Goal: Transaction & Acquisition: Purchase product/service

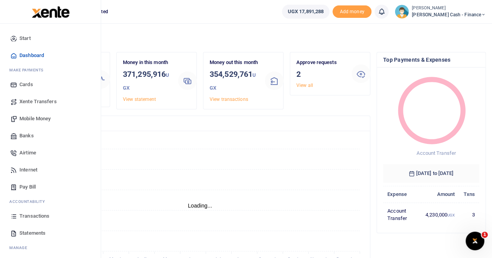
click at [36, 216] on span "Transactions" at bounding box center [34, 217] width 30 height 8
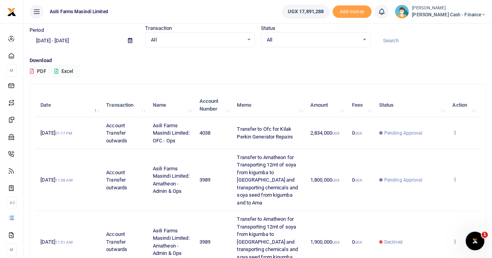
scroll to position [39, 0]
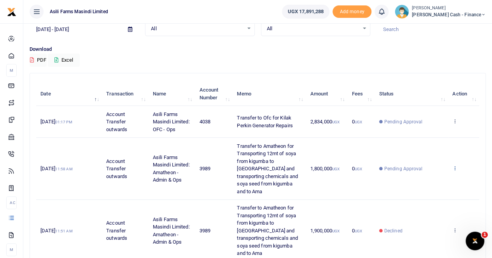
click at [453, 170] on icon at bounding box center [454, 168] width 5 height 5
click at [429, 185] on link "View details" at bounding box center [426, 185] width 61 height 11
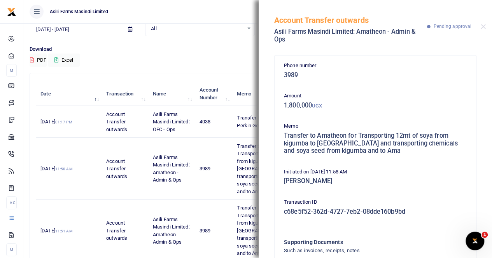
scroll to position [59, 0]
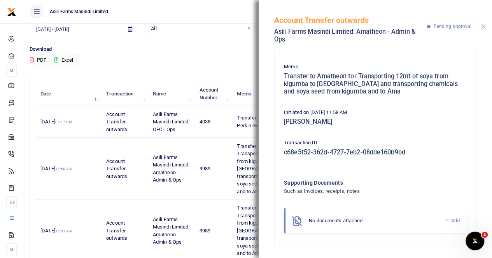
click at [482, 26] on button "Close" at bounding box center [482, 26] width 5 height 5
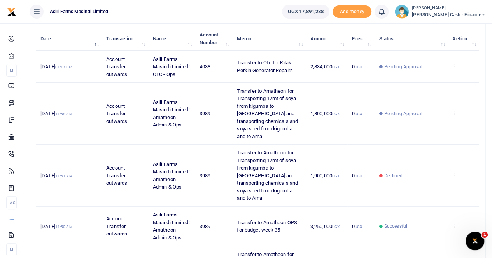
scroll to position [117, 0]
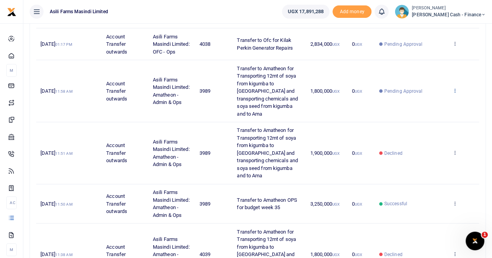
click at [455, 93] on icon at bounding box center [454, 90] width 5 height 5
click at [423, 107] on link "View details" at bounding box center [426, 107] width 61 height 11
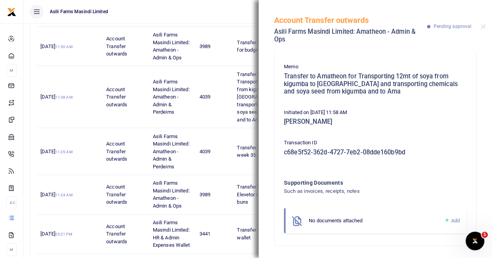
scroll to position [311, 0]
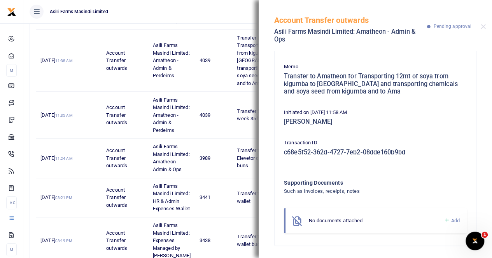
click at [451, 220] on span "Add" at bounding box center [455, 221] width 9 height 6
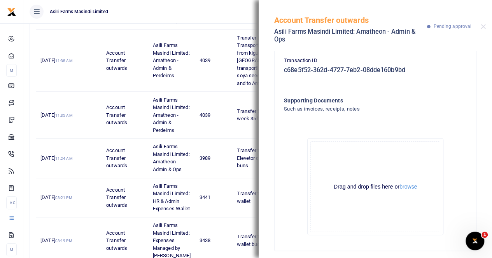
scroll to position [147, 0]
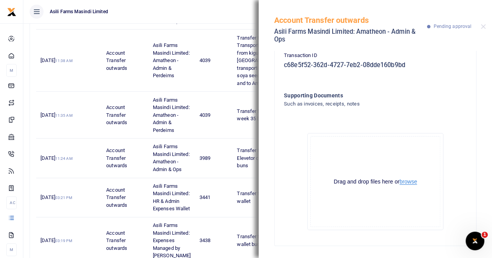
click at [399, 183] on button "browse" at bounding box center [407, 182] width 17 height 6
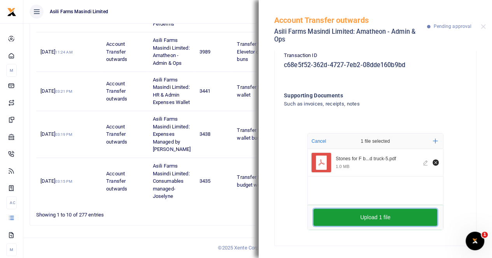
scroll to position [428, 0]
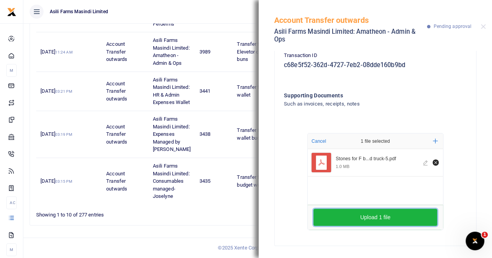
drag, startPoint x: 375, startPoint y: 218, endPoint x: 384, endPoint y: 210, distance: 12.1
click at [375, 219] on button "Upload 1 file" at bounding box center [375, 217] width 124 height 17
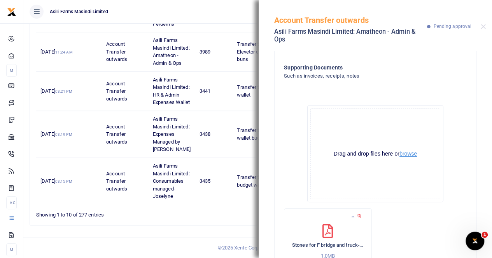
scroll to position [221, 0]
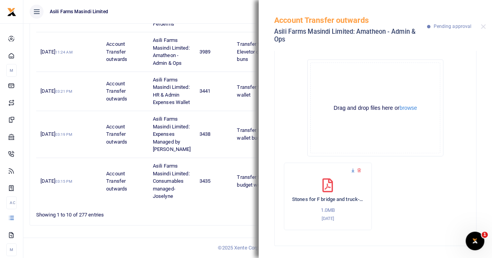
click at [354, 171] on icon at bounding box center [352, 170] width 5 height 5
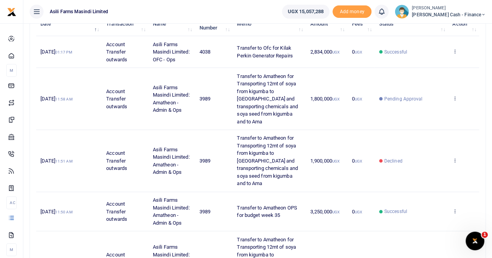
scroll to position [117, 0]
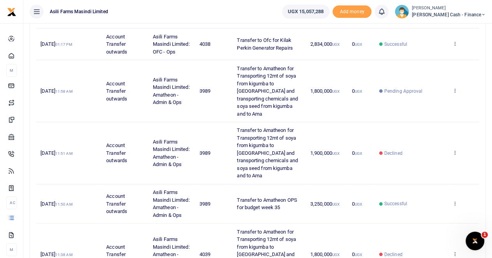
click at [455, 93] on icon at bounding box center [454, 90] width 5 height 5
click at [428, 107] on link "View details" at bounding box center [426, 107] width 61 height 11
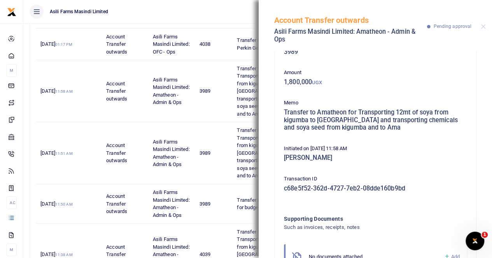
scroll to position [0, 0]
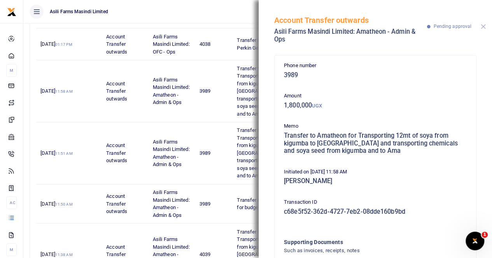
click at [483, 24] on button "Close" at bounding box center [482, 26] width 5 height 5
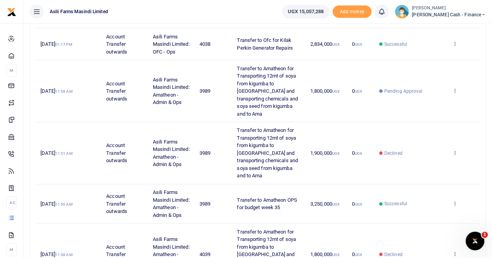
click at [456, 150] on icon at bounding box center [454, 152] width 5 height 5
click at [431, 162] on link "View details" at bounding box center [426, 162] width 61 height 11
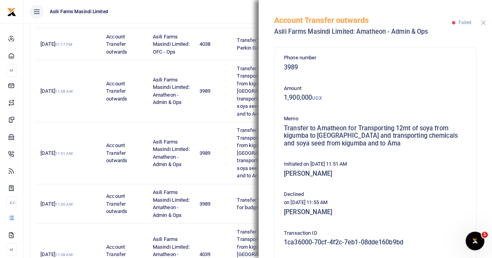
click at [483, 23] on button "Close" at bounding box center [482, 22] width 5 height 5
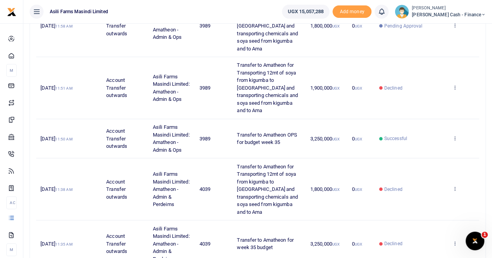
scroll to position [194, 0]
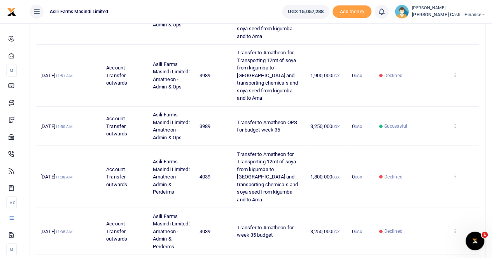
click at [456, 174] on icon at bounding box center [454, 176] width 5 height 5
click at [422, 185] on link "View details" at bounding box center [426, 185] width 61 height 11
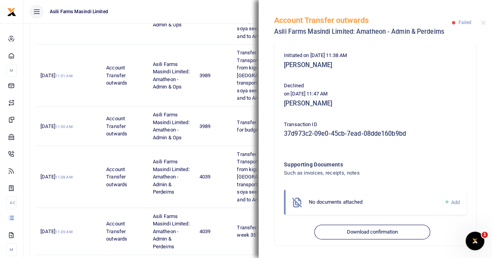
scroll to position [0, 0]
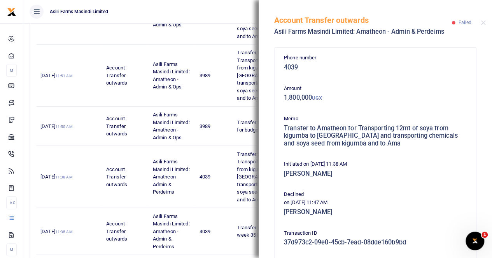
click at [485, 24] on div "Account Transfer outwards Asili Farms Masindi Limited: Amatheon - Admin & Perde…" at bounding box center [374, 21] width 233 height 43
click at [485, 22] on div "Account Transfer outwards Asili Farms Masindi Limited: Amatheon - Admin & Perde…" at bounding box center [374, 21] width 233 height 43
click at [482, 22] on button "Close" at bounding box center [482, 22] width 5 height 5
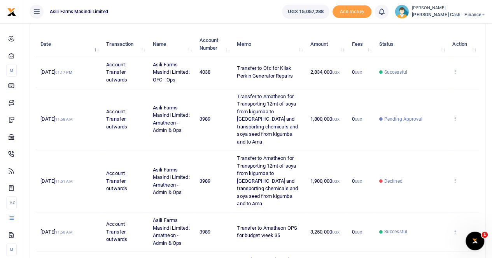
scroll to position [78, 0]
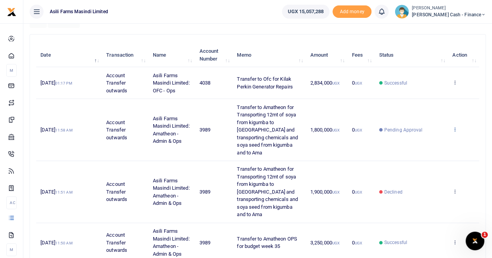
click at [455, 130] on icon at bounding box center [454, 129] width 5 height 5
click at [435, 145] on link "View details" at bounding box center [426, 146] width 61 height 11
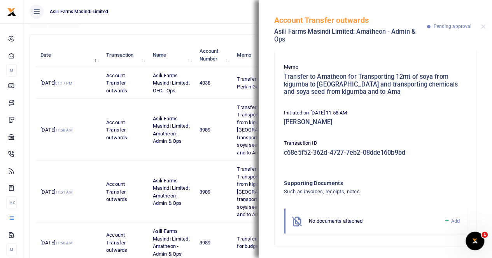
scroll to position [59, 0]
click at [451, 220] on span "Add" at bounding box center [455, 221] width 9 height 6
click at [443, 221] on icon at bounding box center [446, 220] width 6 height 7
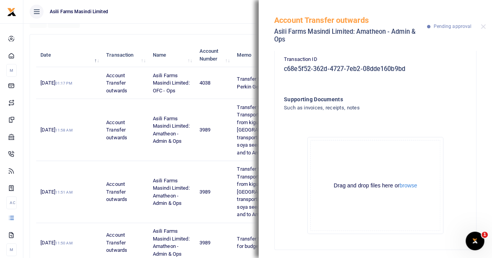
scroll to position [147, 0]
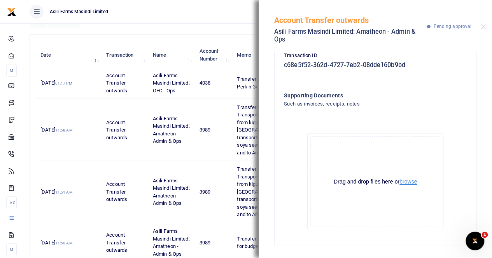
click at [405, 183] on button "browse" at bounding box center [407, 182] width 17 height 6
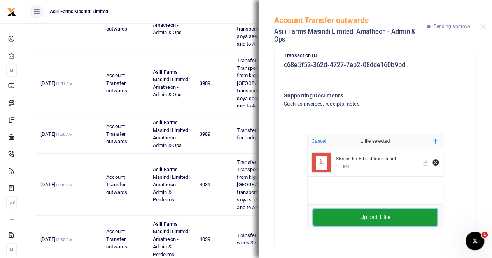
scroll to position [233, 0]
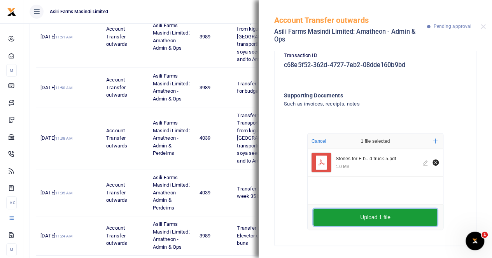
click at [379, 214] on button "Upload 1 file" at bounding box center [375, 217] width 124 height 17
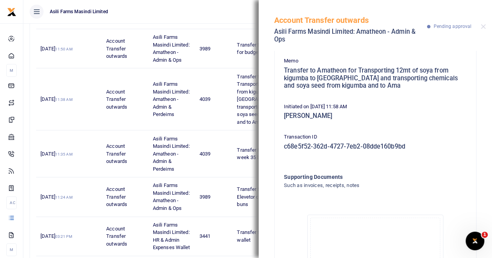
scroll to position [65, 0]
click at [482, 25] on button "Close" at bounding box center [482, 26] width 5 height 5
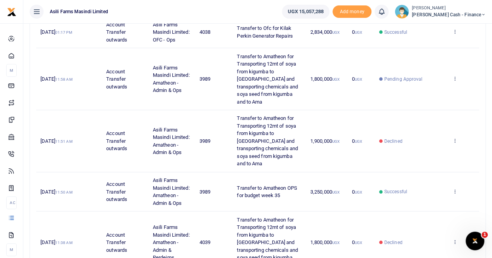
scroll to position [117, 0]
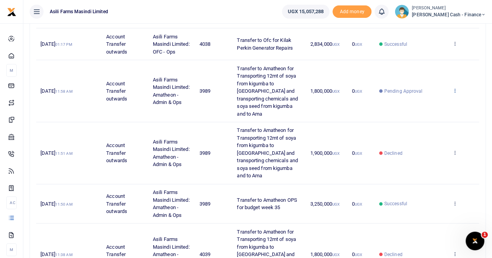
click at [455, 92] on icon at bounding box center [454, 90] width 5 height 5
click at [419, 108] on link "View details" at bounding box center [426, 107] width 61 height 11
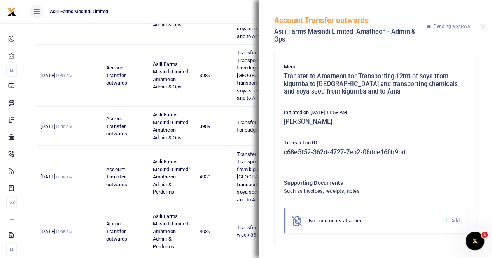
scroll to position [0, 0]
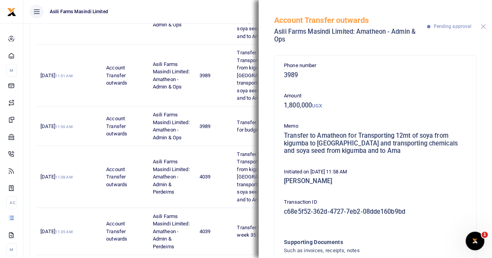
click at [481, 28] on button "Close" at bounding box center [482, 26] width 5 height 5
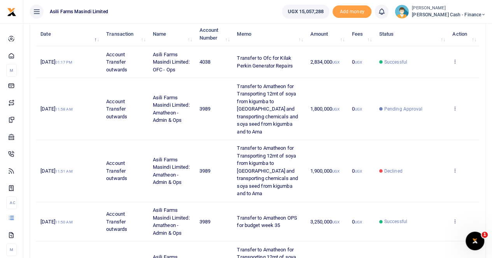
scroll to position [117, 0]
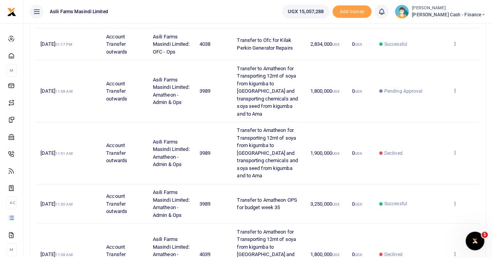
click at [453, 92] on icon at bounding box center [454, 90] width 5 height 5
click at [430, 107] on link "View details" at bounding box center [426, 107] width 61 height 11
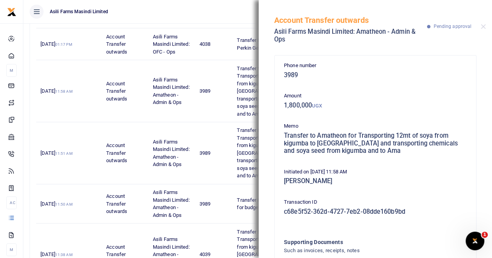
scroll to position [59, 0]
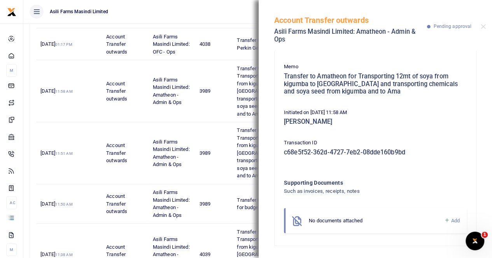
click at [451, 222] on span "Add" at bounding box center [455, 221] width 9 height 6
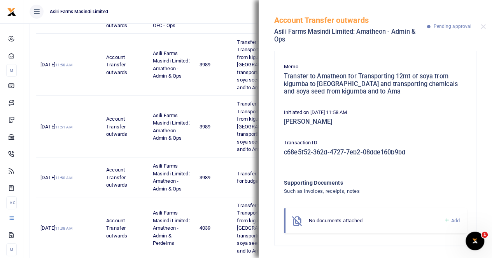
scroll to position [155, 0]
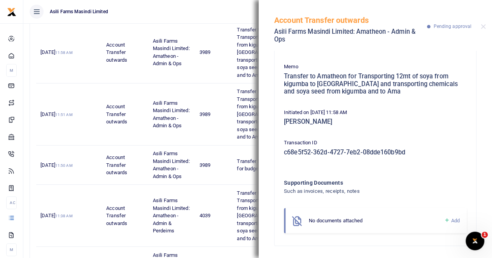
click at [443, 221] on icon at bounding box center [446, 220] width 6 height 7
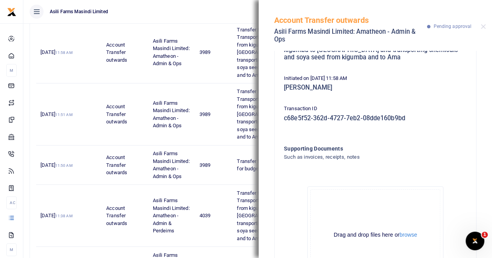
scroll to position [147, 0]
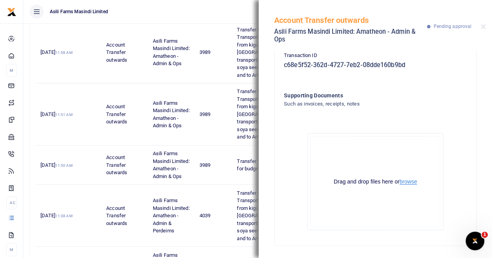
click at [403, 181] on button "browse" at bounding box center [407, 182] width 17 height 6
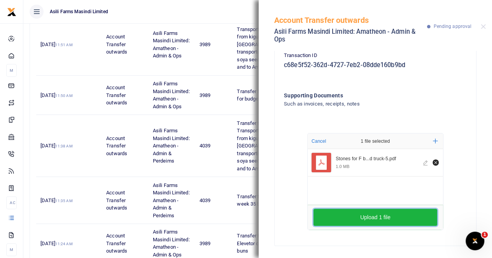
scroll to position [233, 0]
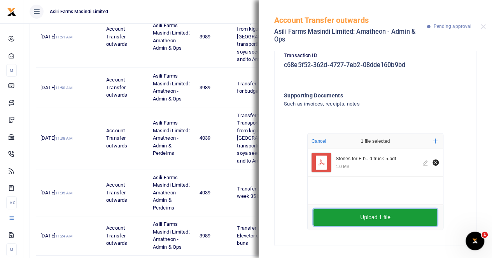
click at [369, 219] on button "Upload 1 file" at bounding box center [375, 217] width 124 height 17
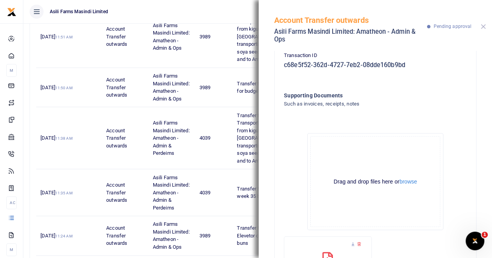
click at [483, 28] on button "Close" at bounding box center [482, 26] width 5 height 5
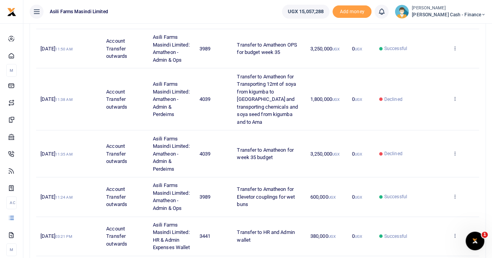
scroll to position [117, 0]
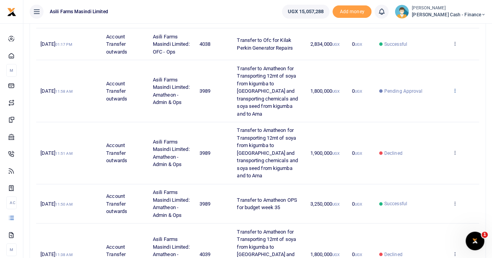
drag, startPoint x: 454, startPoint y: 93, endPoint x: 453, endPoint y: 103, distance: 9.3
click at [454, 93] on icon at bounding box center [454, 90] width 5 height 5
click at [428, 110] on link "View details" at bounding box center [426, 107] width 61 height 11
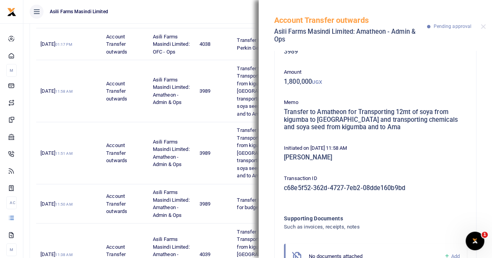
scroll to position [0, 0]
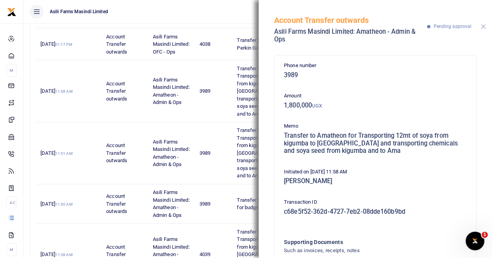
click at [481, 27] on button "Close" at bounding box center [482, 26] width 5 height 5
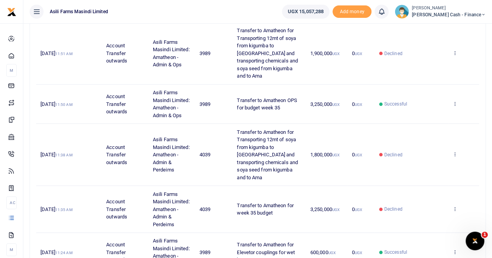
scroll to position [233, 0]
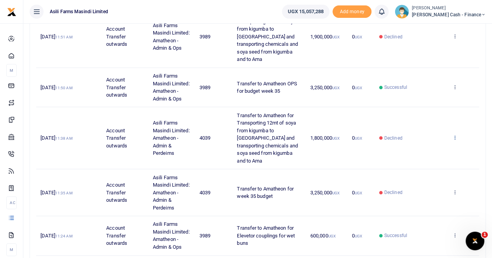
click at [455, 135] on icon at bounding box center [454, 137] width 5 height 5
click at [431, 143] on link "View details" at bounding box center [426, 146] width 61 height 11
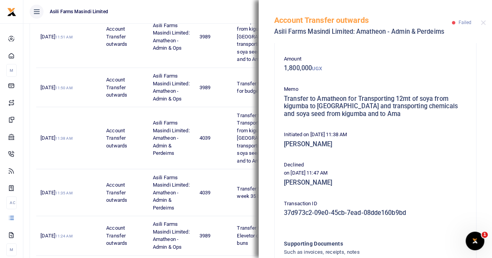
scroll to position [0, 0]
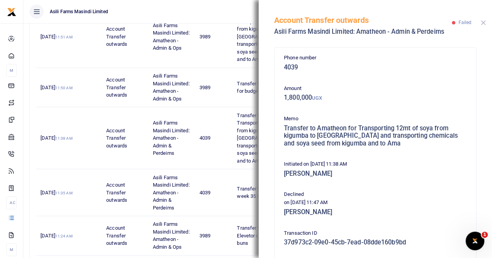
click at [482, 23] on button "Close" at bounding box center [482, 22] width 5 height 5
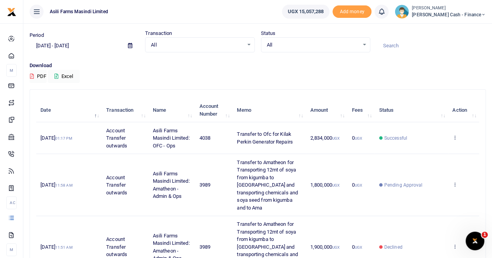
scroll to position [39, 0]
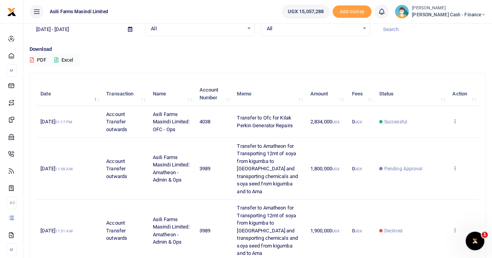
click at [454, 169] on icon at bounding box center [454, 168] width 5 height 5
click at [426, 185] on link "View details" at bounding box center [426, 185] width 61 height 11
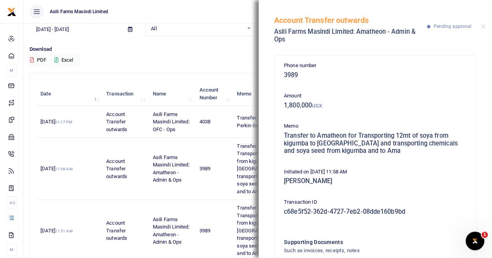
scroll to position [59, 0]
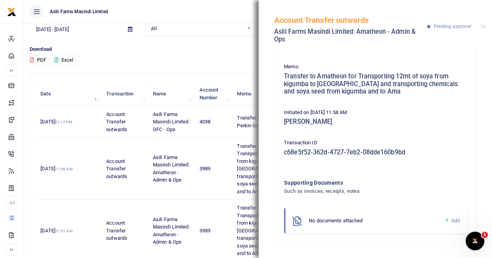
click at [451, 222] on span "Add" at bounding box center [455, 221] width 9 height 6
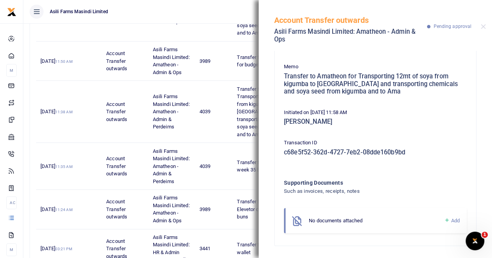
scroll to position [272, 0]
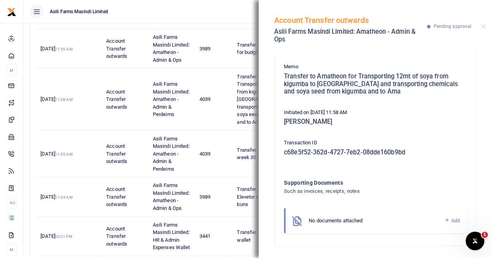
click at [443, 220] on icon at bounding box center [446, 220] width 6 height 7
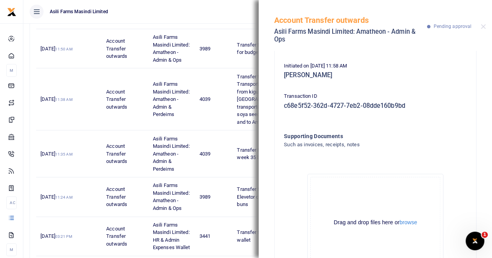
scroll to position [147, 0]
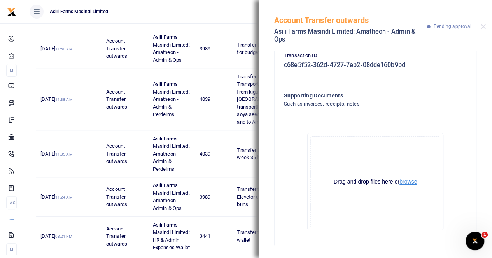
click at [403, 184] on button "browse" at bounding box center [407, 182] width 17 height 6
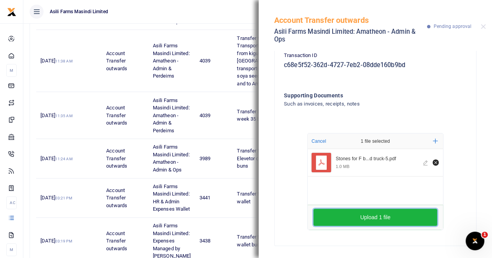
scroll to position [350, 0]
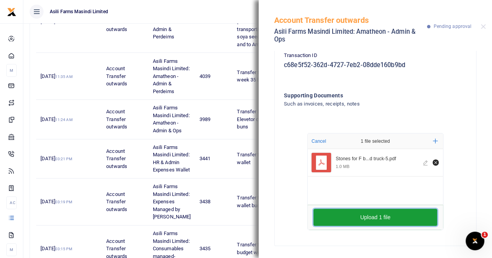
click at [372, 218] on button "Upload 1 file" at bounding box center [375, 217] width 124 height 17
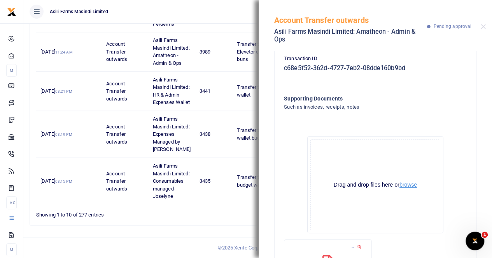
scroll to position [26, 0]
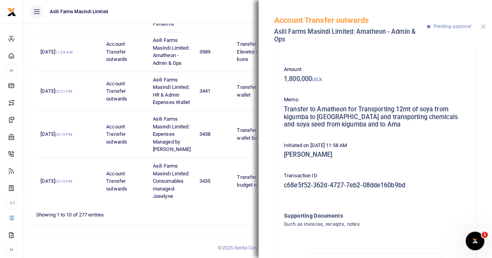
click at [482, 26] on button "Close" at bounding box center [482, 26] width 5 height 5
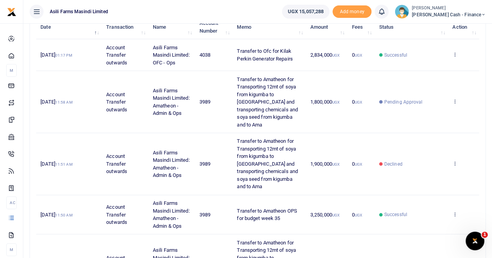
scroll to position [64, 0]
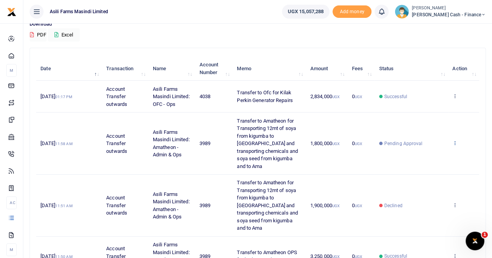
click at [455, 144] on icon at bounding box center [454, 142] width 5 height 5
click at [429, 158] on link "View details" at bounding box center [426, 160] width 61 height 11
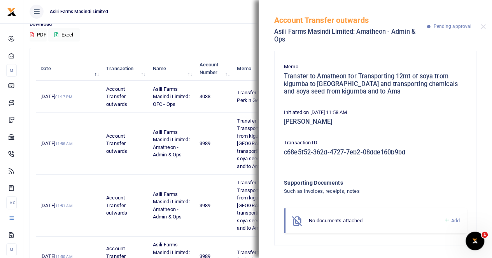
scroll to position [0, 0]
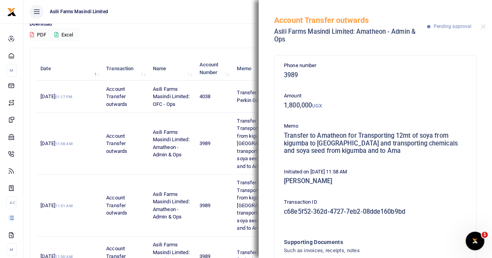
click at [485, 26] on div "Account Transfer outwards Asili Farms Masindi Limited: Amatheon - Admin & Ops P…" at bounding box center [374, 25] width 233 height 51
click at [484, 27] on button "Close" at bounding box center [482, 26] width 5 height 5
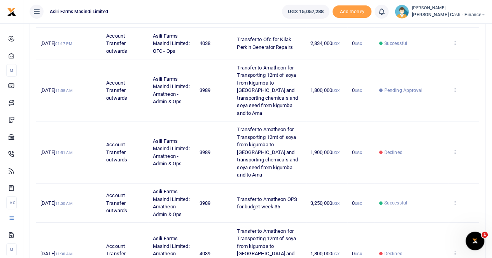
scroll to position [64, 0]
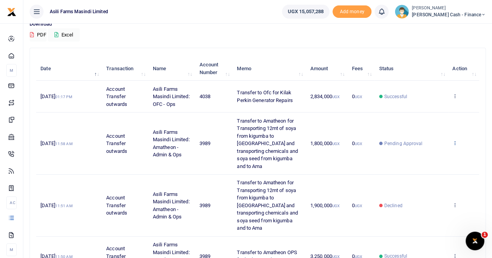
click at [456, 145] on icon at bounding box center [454, 142] width 5 height 5
click at [436, 159] on link "View details" at bounding box center [426, 160] width 61 height 11
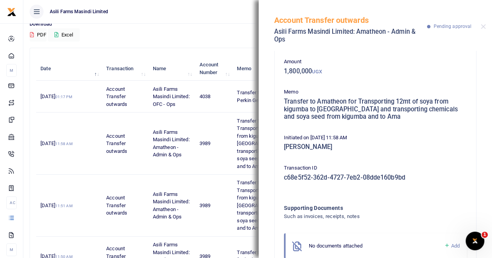
scroll to position [59, 0]
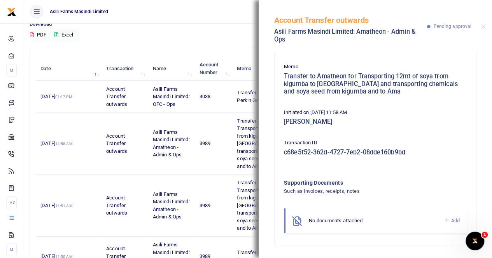
click at [451, 220] on span "Add" at bounding box center [455, 221] width 9 height 6
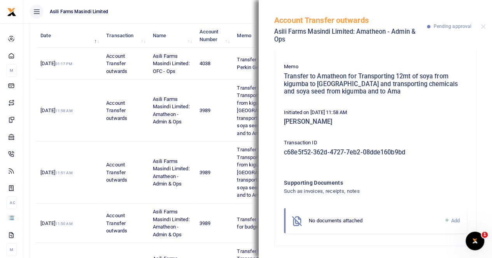
scroll to position [142, 0]
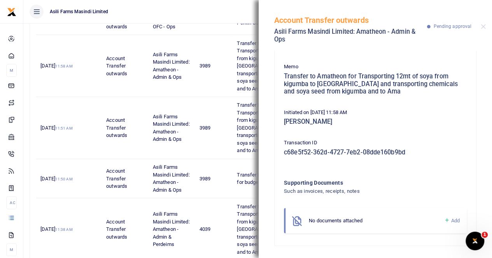
click at [443, 221] on link "Add" at bounding box center [451, 220] width 16 height 9
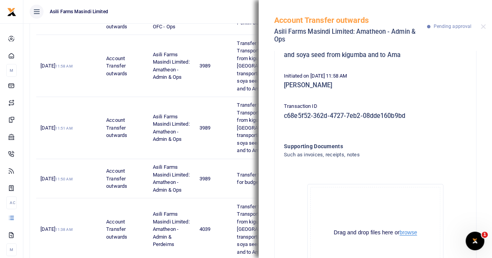
scroll to position [147, 0]
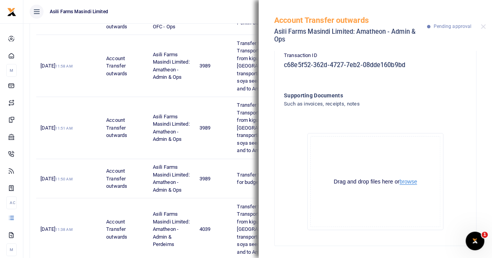
click at [407, 182] on button "browse" at bounding box center [407, 182] width 17 height 6
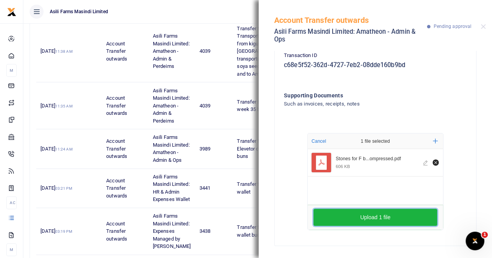
scroll to position [375, 0]
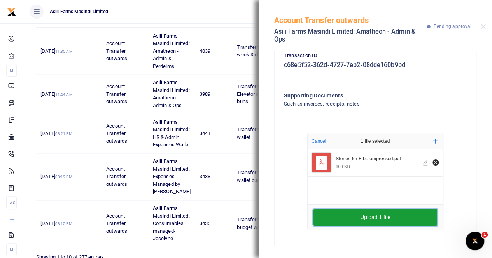
click at [371, 216] on button "Upload 1 file" at bounding box center [375, 217] width 124 height 17
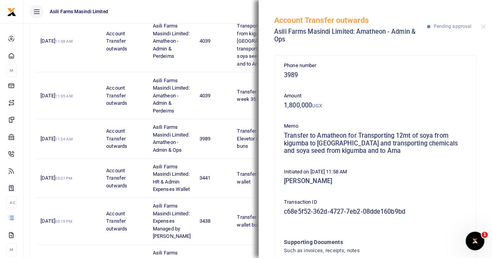
scroll to position [220, 0]
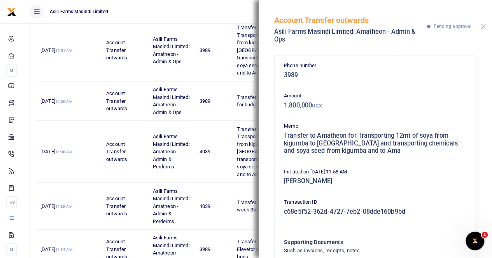
click at [485, 27] on button "Close" at bounding box center [482, 26] width 5 height 5
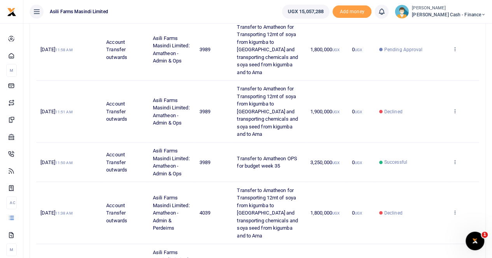
scroll to position [103, 0]
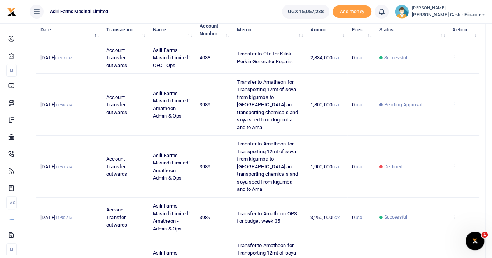
click at [453, 105] on icon at bounding box center [454, 103] width 5 height 5
click at [429, 119] on link "View details" at bounding box center [426, 121] width 61 height 11
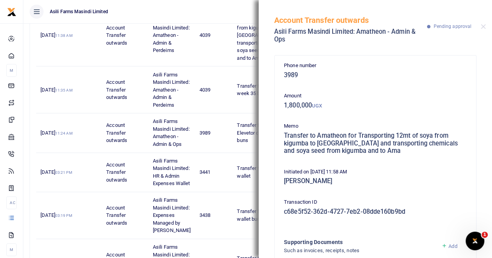
scroll to position [0, 0]
click at [482, 28] on button "Close" at bounding box center [482, 26] width 5 height 5
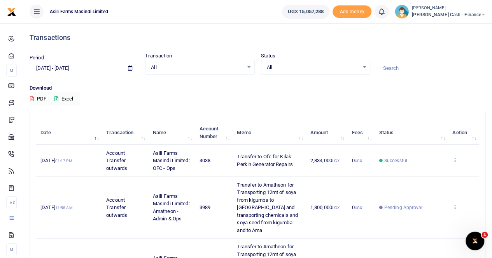
click at [456, 163] on icon at bounding box center [454, 159] width 5 height 5
click at [431, 175] on link "View details" at bounding box center [426, 177] width 61 height 11
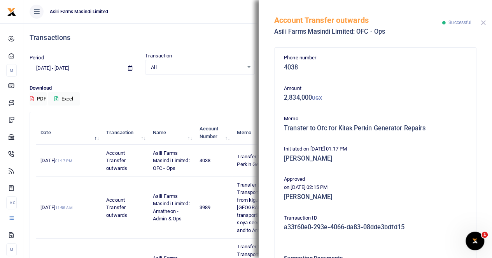
click at [483, 23] on button "Close" at bounding box center [482, 22] width 5 height 5
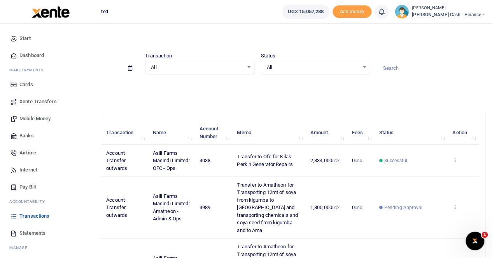
click at [39, 119] on span "Mobile Money" at bounding box center [34, 119] width 31 height 8
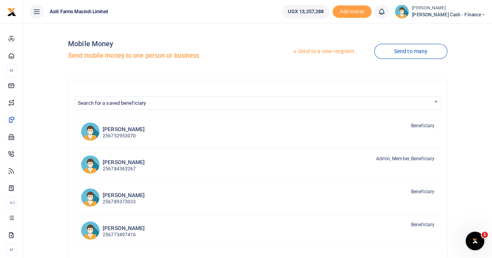
click at [302, 49] on link "Send to a new recipient" at bounding box center [322, 52] width 101 height 14
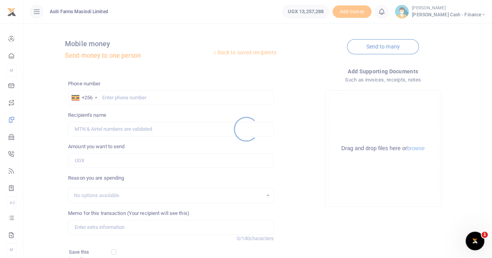
click at [109, 98] on div at bounding box center [246, 129] width 492 height 258
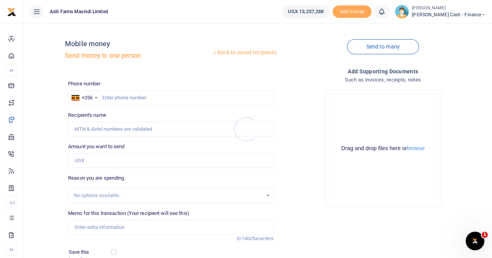
click at [110, 98] on div at bounding box center [246, 129] width 492 height 258
click at [111, 98] on input "text" at bounding box center [171, 98] width 206 height 15
type input "0788574961"
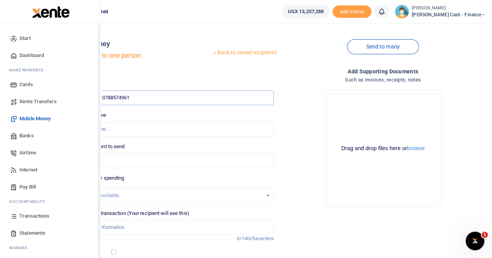
type input "Walter Okello"
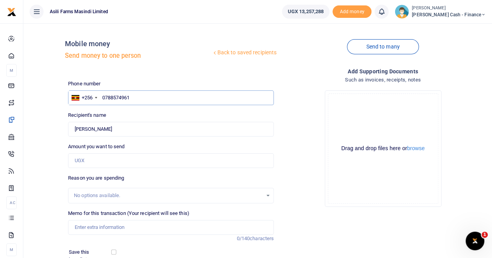
type input "0788574961"
click at [94, 227] on input "Memo for this transaction (Your recipient will see this)" at bounding box center [171, 227] width 206 height 15
drag, startPoint x: 117, startPoint y: 229, endPoint x: 112, endPoint y: 229, distance: 5.4
click at [108, 229] on input "Payment for transportaion of spare parts lubricants and chemicals" at bounding box center [171, 227] width 206 height 15
click at [244, 227] on input "Payment for transportaion of spare parts lubricants and chemicals" at bounding box center [171, 227] width 206 height 15
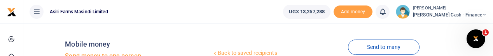
scroll to position [0, 4]
type input "Payment for transportaion of spare parts lubricants and chemicals by EG Owen lo…"
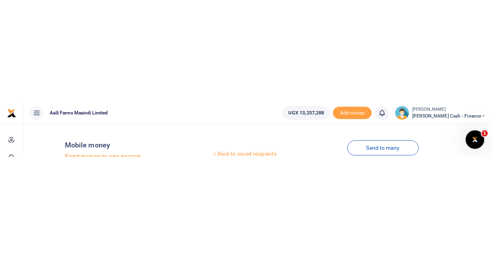
scroll to position [0, 0]
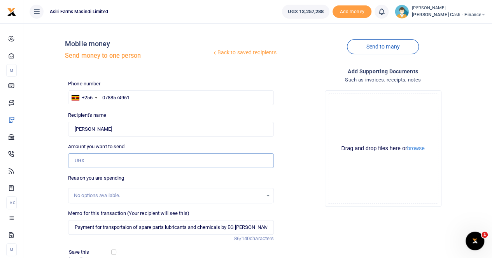
click at [99, 160] on input "Amount you want to send" at bounding box center [171, 161] width 206 height 15
type input "900,000"
click at [418, 150] on button "browse" at bounding box center [415, 149] width 17 height 6
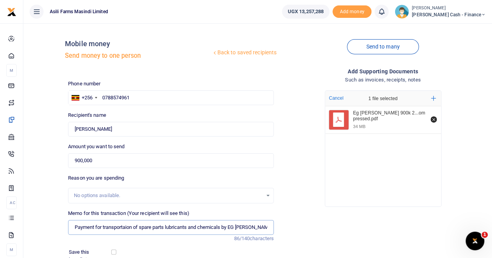
click at [268, 229] on input "Payment for transportaion of spare parts lubricants and chemicals by EG Owen lo…" at bounding box center [171, 227] width 206 height 15
click at [267, 227] on input "Payment for transportaion of spare parts lubricants and chemicals by EG Owen lo…" at bounding box center [171, 227] width 206 height 15
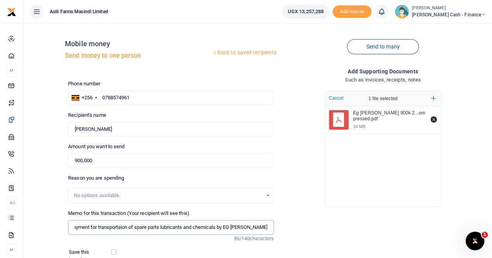
drag, startPoint x: 253, startPoint y: 227, endPoint x: 284, endPoint y: 229, distance: 31.5
click at [284, 229] on div "Phone number +256 Uganda +256 0788574961 Phone is required. Recipient's name Fo…" at bounding box center [277, 199] width 424 height 238
click at [268, 229] on input "Payment for transportaion of spare parts lubricants and chemicals by EG Owen lo…" at bounding box center [171, 227] width 206 height 15
click at [267, 226] on input "Payment for transportaion of spare parts lubricants and chemicals by EG Owen lo…" at bounding box center [171, 227] width 206 height 15
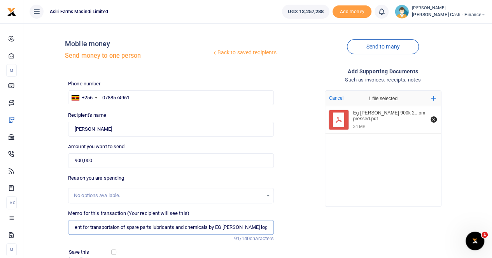
click at [267, 226] on input "Payment for transportaion of spare parts lubricants and chemicals by EG Owen lo…" at bounding box center [171, 227] width 206 height 15
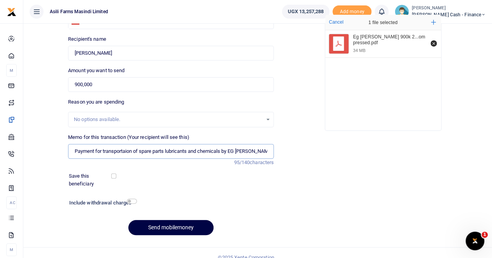
scroll to position [78, 0]
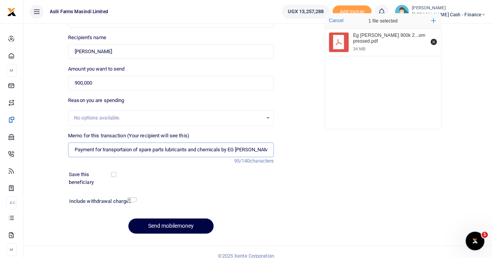
click at [74, 149] on input "Payment for transportaion of spare parts lubricants and chemicals by EG Owen lo…" at bounding box center [171, 150] width 206 height 15
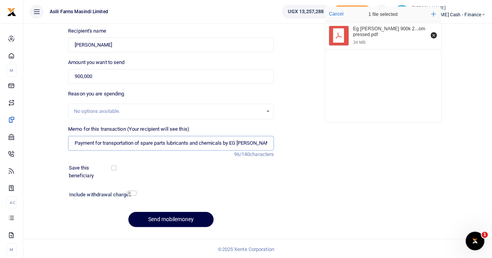
scroll to position [85, 0]
drag, startPoint x: 95, startPoint y: 142, endPoint x: 68, endPoint y: 141, distance: 26.4
click at [68, 142] on input "Payment for transportation of spare parts lubricants and chemicals by EG Owen l…" at bounding box center [171, 143] width 206 height 15
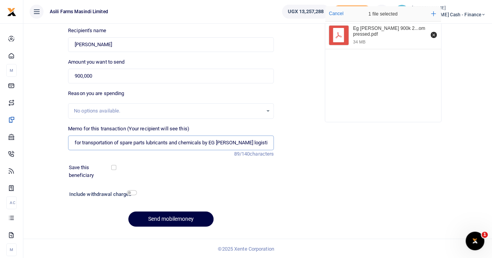
paste input "WK 35/006 / 01"
click at [102, 143] on input "WK 35/006 / 01 for transportation of spare parts lubricants and chemicals by EG…" at bounding box center [171, 143] width 206 height 15
click at [91, 143] on input "WK 35/006 01 for transportation of spare parts lubricants and chemicals by EG O…" at bounding box center [171, 143] width 206 height 15
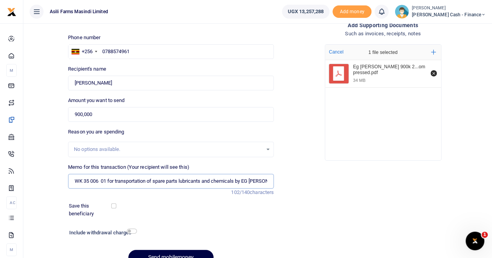
scroll to position [46, 0]
type input "WK 35 006 01 for transportation of spare parts lubricants and chemicals by EG O…"
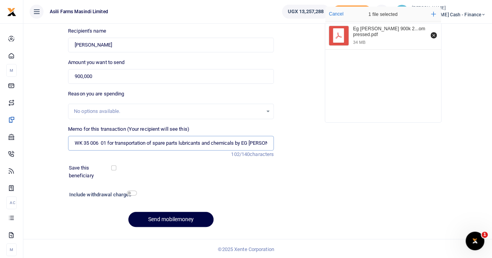
scroll to position [85, 0]
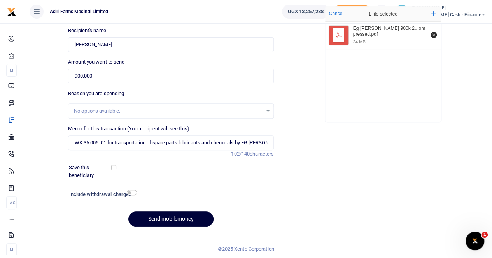
click at [171, 218] on button "Send mobilemoney" at bounding box center [170, 219] width 85 height 15
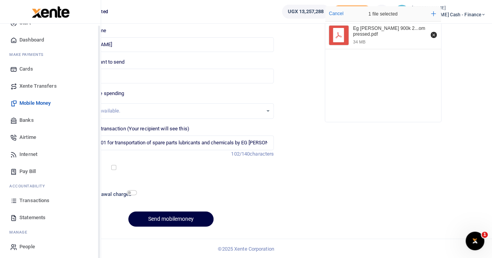
scroll to position [19, 0]
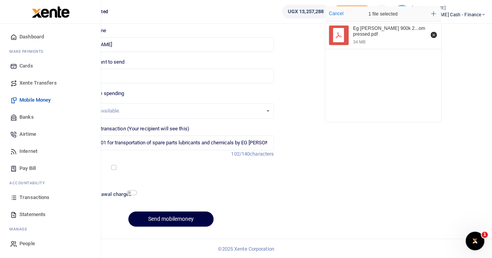
click at [40, 197] on span "Transactions" at bounding box center [34, 198] width 30 height 8
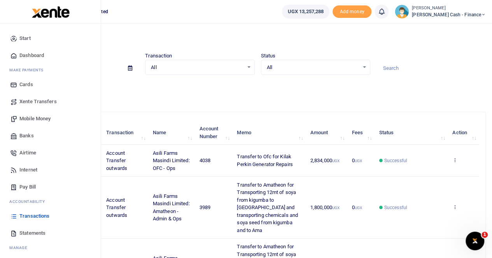
click at [38, 119] on span "Mobile Money" at bounding box center [34, 119] width 31 height 8
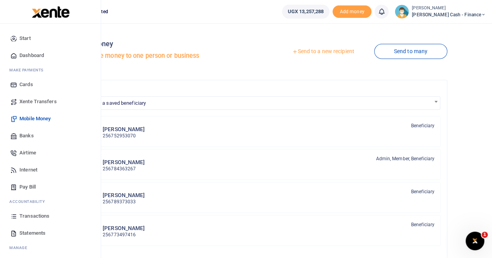
click at [37, 218] on span "Transactions" at bounding box center [34, 217] width 30 height 8
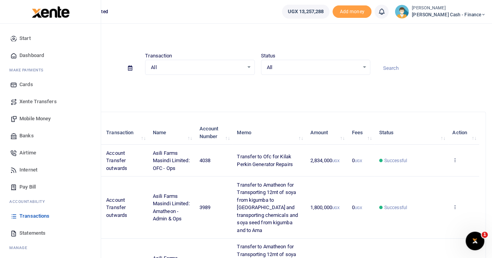
click at [34, 119] on span "Mobile Money" at bounding box center [34, 119] width 31 height 8
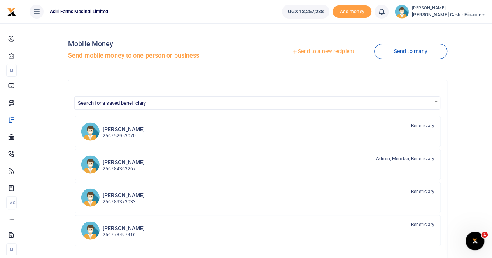
click at [324, 49] on link "Send to a new recipient" at bounding box center [322, 52] width 101 height 14
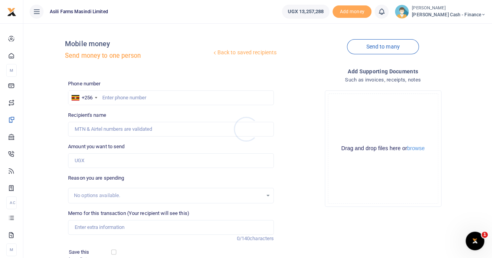
click at [122, 97] on div at bounding box center [246, 129] width 492 height 258
click at [119, 96] on input "text" at bounding box center [171, 98] width 206 height 15
type input "0788574961"
type input "[PERSON_NAME]"
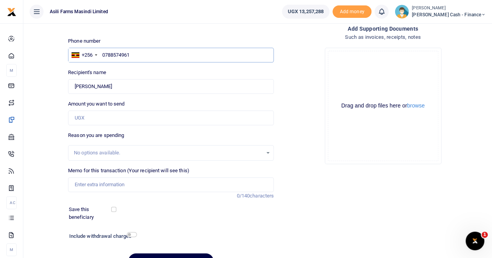
scroll to position [78, 0]
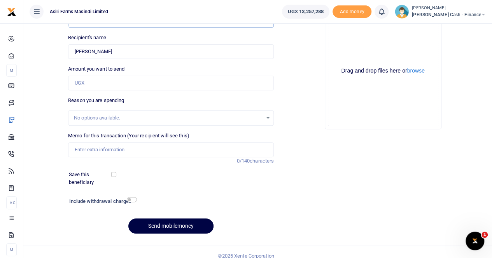
type input "0788574961"
click at [91, 145] on input "Memo for this transaction (Your recipient will see this)" at bounding box center [171, 150] width 206 height 15
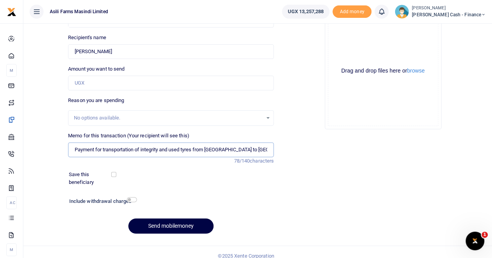
click at [95, 151] on input "Payment for transportation of integrity and used tyres from kampala to kigumba" at bounding box center [171, 150] width 206 height 15
paste input "WK 35/006 / 01"
click at [116, 149] on input "WK 35/006 / 01 for transportation of integrity and used tyres from kampala to k…" at bounding box center [171, 150] width 206 height 15
click at [119, 149] on input "WK 35/006 / 01 for transportation of integrity and used tyres from kampala to k…" at bounding box center [171, 150] width 206 height 15
click at [196, 150] on input "WK 35/006 / 01 transportation of integrity and used tyres from kampala to kigum…" at bounding box center [171, 150] width 206 height 15
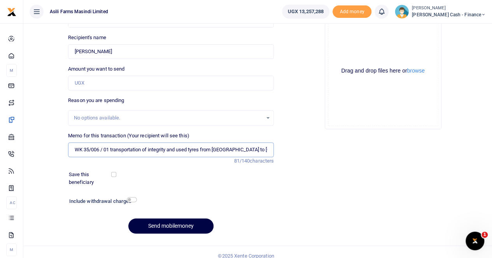
drag, startPoint x: 251, startPoint y: 149, endPoint x: 242, endPoint y: 147, distance: 9.1
click at [242, 147] on input "WK 35/006 / 01 transportation of integrity and used tyres from Kampala to kigum…" at bounding box center [171, 150] width 206 height 15
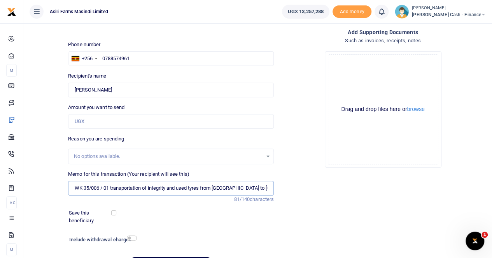
scroll to position [39, 0]
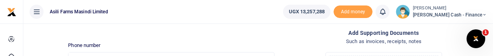
type input "WK 35/006 / 01 transportation of integrity and used tyres from Kampala to kigum…"
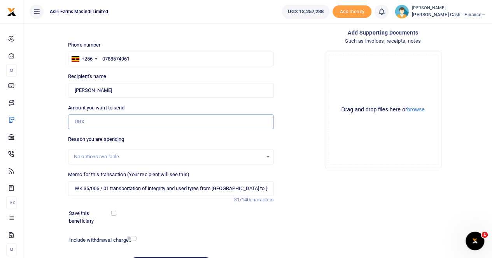
click at [87, 118] on input "Amount you want to send" at bounding box center [171, 122] width 206 height 15
type input "900,000"
click at [103, 188] on input "WK 35/006 / 01 transportation of integrity and used tyres from Kampala to kigum…" at bounding box center [171, 189] width 206 height 15
click at [92, 188] on input "WK 35/006 01 transportation of integrity and used tyres from Kampala to kigumba" at bounding box center [171, 189] width 206 height 15
click at [421, 110] on button "browse" at bounding box center [415, 110] width 17 height 6
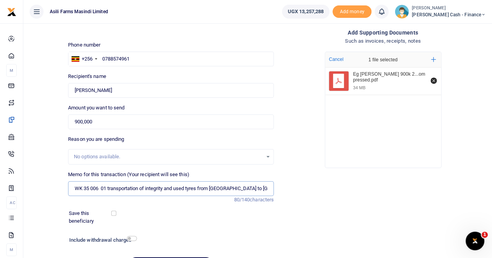
drag, startPoint x: 200, startPoint y: 188, endPoint x: 171, endPoint y: 194, distance: 29.0
click at [150, 190] on input "WK 35 006 01 transportation of integrity and used tyres from Kampala to kigumba" at bounding box center [171, 189] width 206 height 15
click at [198, 186] on input "WK 35 006 01 transportation of integrity and used tyres from Kampala to kigumba" at bounding box center [171, 189] width 206 height 15
drag, startPoint x: 198, startPoint y: 188, endPoint x: 148, endPoint y: 188, distance: 49.7
click at [148, 190] on input "WK 35 006 01 transportation of integrity and used tyres from Kampala to kigumba" at bounding box center [171, 189] width 206 height 15
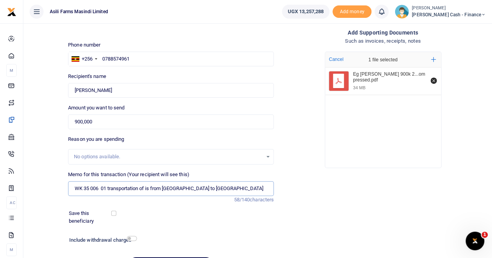
click at [150, 187] on input "WK 35 006 01 transportation of is from Kampala to kigumba" at bounding box center [171, 189] width 206 height 15
click at [270, 189] on input "WK 35 006 01 transportation of lubricants spare parts and chemicals from Kampal…" at bounding box center [171, 189] width 206 height 15
click at [266, 188] on input "WK 35 006 01 transportation of lubricants spare parts and chemicals from Kampal…" at bounding box center [171, 189] width 206 height 15
drag, startPoint x: 243, startPoint y: 186, endPoint x: 246, endPoint y: 188, distance: 4.2
click at [244, 187] on input "WK 35 006 01 transportation of lubricants spare parts and chemicals from Kampal…" at bounding box center [171, 189] width 206 height 15
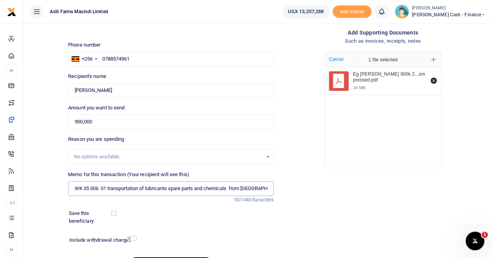
click at [267, 188] on input "WK 35 006 01 transportation of lubricants spare parts and chemicals from Kampal…" at bounding box center [171, 189] width 206 height 15
click at [264, 188] on input "WK 35 006 01 transportation of lubricants spare parts and chemicals from Kampal…" at bounding box center [171, 189] width 206 height 15
drag, startPoint x: 260, startPoint y: 188, endPoint x: 270, endPoint y: 190, distance: 10.2
click at [274, 190] on div "Memo for this transaction (Your recipient will see this) WK 35 006 01 transport…" at bounding box center [171, 187] width 212 height 33
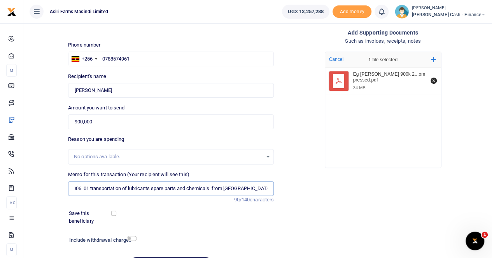
click at [267, 190] on input "WK 35 006 01 transportation of lubricants spare parts and chemicals from Kamp t…" at bounding box center [171, 189] width 206 height 15
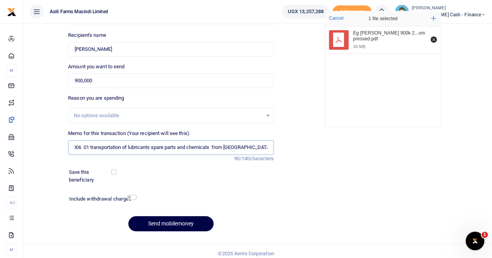
scroll to position [85, 0]
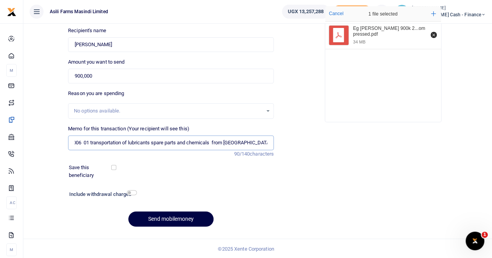
type input "WK 35 006 01 transportation of lubricants spare parts and chemicals from Kamp t…"
click at [126, 45] on input "Found" at bounding box center [171, 44] width 206 height 15
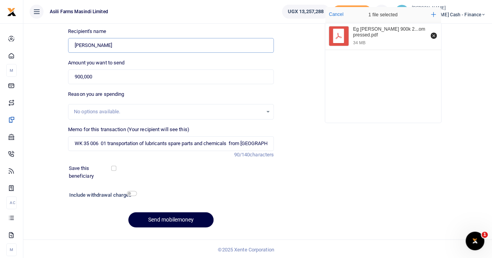
scroll to position [85, 0]
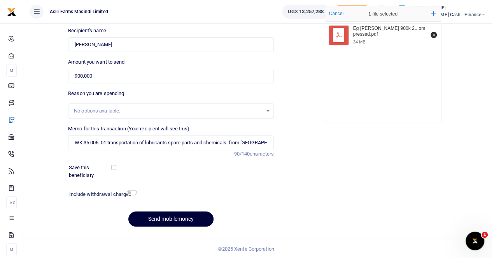
click at [153, 216] on button "Send mobilemoney" at bounding box center [170, 219] width 85 height 15
click at [398, 69] on div "Eg owen 900k 2...ompressed.pdf 34 MB" at bounding box center [383, 70] width 116 height 96
click at [167, 220] on button "Send mobilemoney" at bounding box center [170, 219] width 85 height 15
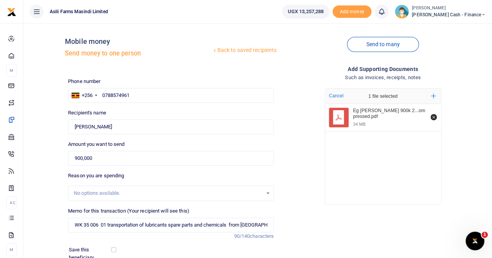
scroll to position [0, 0]
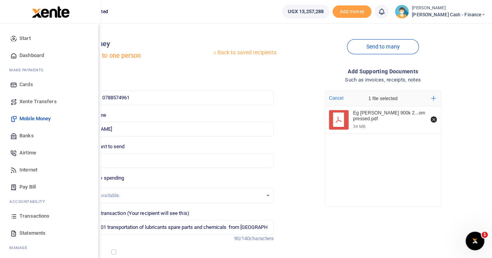
click at [25, 216] on span "Transactions" at bounding box center [34, 217] width 30 height 8
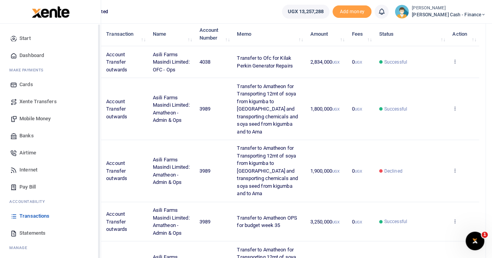
scroll to position [117, 0]
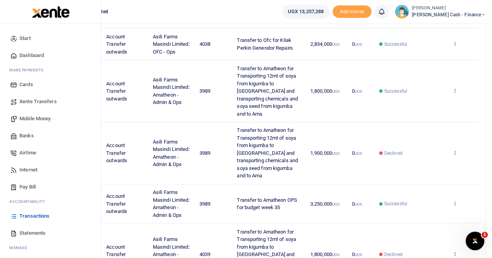
click at [39, 119] on span "Mobile Money" at bounding box center [34, 119] width 31 height 8
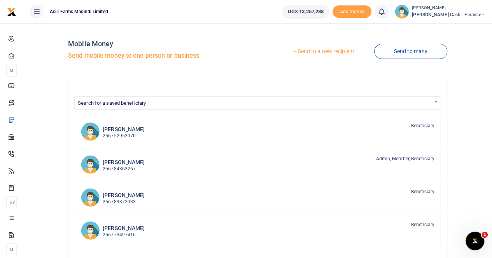
click at [330, 51] on link "Send to a new recipient" at bounding box center [322, 52] width 101 height 14
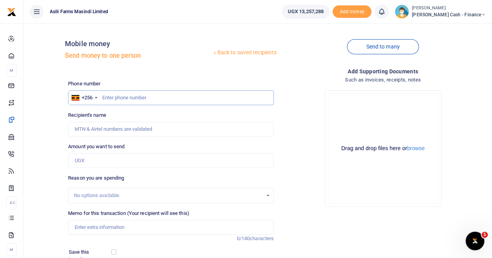
click at [111, 98] on input "text" at bounding box center [171, 98] width 206 height 15
type input "788574961"
type input "[PERSON_NAME]"
type input "788574961"
click at [85, 160] on input "Amount you want to send" at bounding box center [171, 161] width 206 height 15
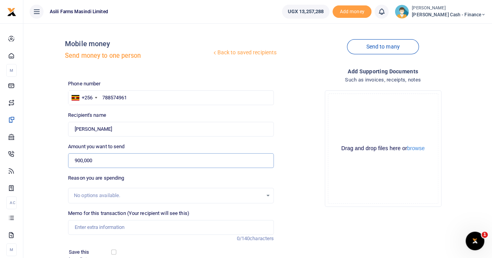
type input "900,000"
click at [89, 230] on input "Memo for this transaction (Your recipient will see this)" at bounding box center [171, 227] width 206 height 15
click at [82, 230] on input "Memo for this transaction (Your recipient will see this)" at bounding box center [171, 227] width 206 height 15
paste input "WK 35/006 / 01"
click at [91, 226] on input "WK 35/006 / 01" at bounding box center [171, 227] width 206 height 15
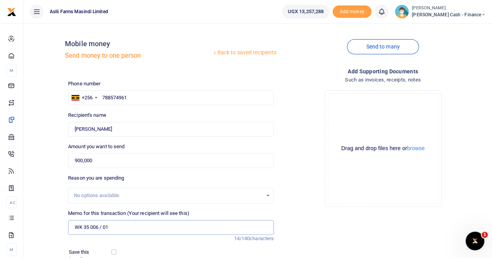
click at [104, 227] on input "WK 35 006 / 01" at bounding box center [171, 227] width 206 height 15
click at [110, 228] on input "WK 35 006 01" at bounding box center [171, 227] width 206 height 15
click at [204, 227] on input "WK 35 006 01 transpatation of lubricants spareparts chenicals" at bounding box center [171, 227] width 206 height 15
type input "WK 35 006 01 transportation of lubricants spare parts chemicals"
click at [227, 228] on input "WK 35 006 01 transportation of lubricants spare parts chemicals" at bounding box center [171, 227] width 206 height 15
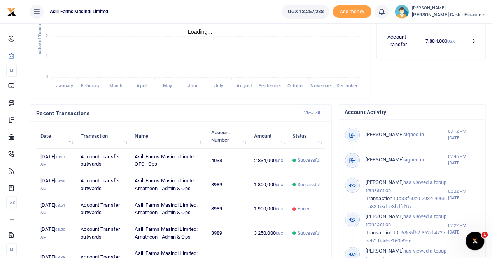
scroll to position [78, 0]
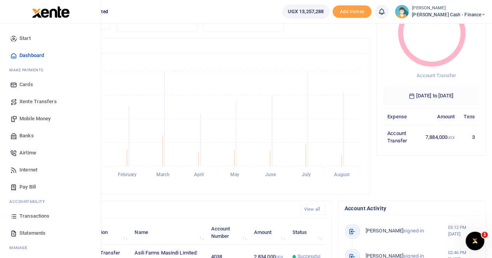
click at [34, 118] on span "Mobile Money" at bounding box center [34, 119] width 31 height 8
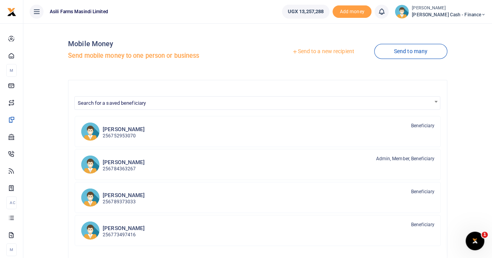
click at [306, 49] on link "Send to a new recipient" at bounding box center [322, 52] width 101 height 14
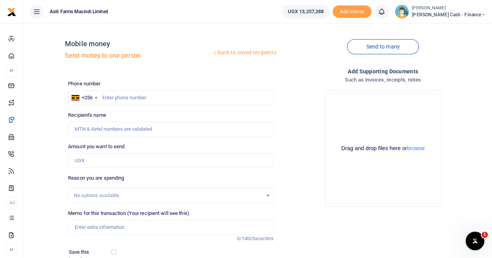
click at [106, 96] on div at bounding box center [246, 129] width 492 height 258
click at [105, 96] on input "text" at bounding box center [171, 98] width 206 height 15
type input "0788574961"
type input "[PERSON_NAME]"
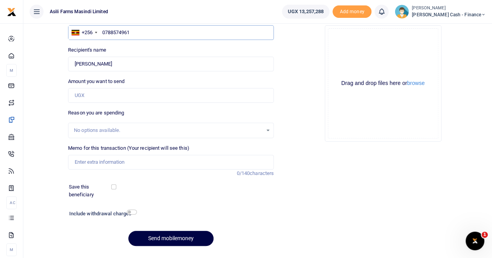
scroll to position [78, 0]
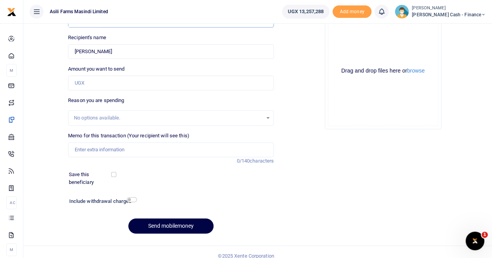
type input "0788574961"
click at [103, 151] on input "Memo for this transaction (Your recipient will see this)" at bounding box center [171, 150] width 206 height 15
click at [87, 152] on input "Memo for this transaction (Your recipient will see this)" at bounding box center [171, 150] width 206 height 15
type input "p"
type input "Transportation of lubricants spares and Tyres by [PERSON_NAME] logistices Ref 1…"
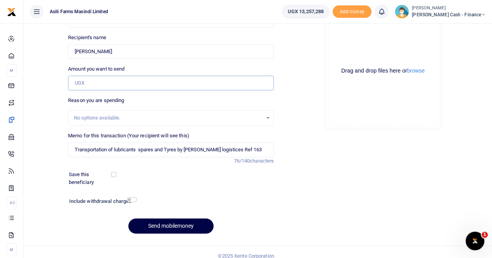
click at [95, 80] on input "Amount you want to send" at bounding box center [171, 83] width 206 height 15
type input "900,000"
click at [75, 148] on input "Transportation of lubricants spares and Tyres by [PERSON_NAME] logistices Ref 1…" at bounding box center [171, 150] width 206 height 15
click at [76, 149] on input "Transportation of lubricants spares and Tyres by [PERSON_NAME] logistices Ref 1…" at bounding box center [171, 150] width 206 height 15
paste input "WK 35/006 / 01"
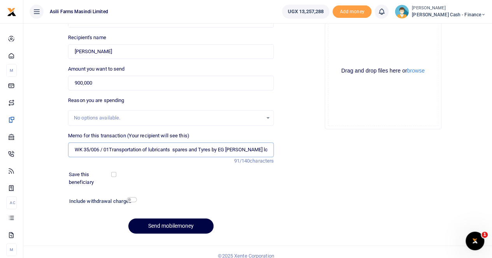
click at [103, 147] on input "WK 35/006 / 01Transportation of lubricants spares and Tyres by EG [PERSON_NAME]…" at bounding box center [171, 150] width 206 height 15
click at [94, 149] on input "WK 35/006 01Transportation of lubricants spares and Tyres by EG [PERSON_NAME] l…" at bounding box center [171, 150] width 206 height 15
click at [420, 71] on button "browse" at bounding box center [415, 71] width 17 height 6
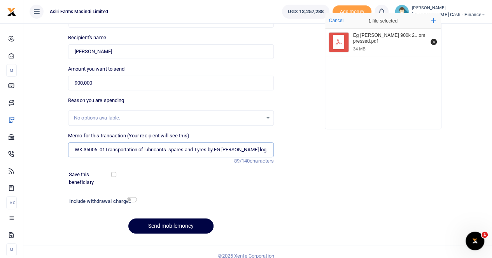
click at [210, 150] on input "WK 35006 01Transportation of lubricants spares and Tyres by EG [PERSON_NAME] lo…" at bounding box center [171, 150] width 206 height 15
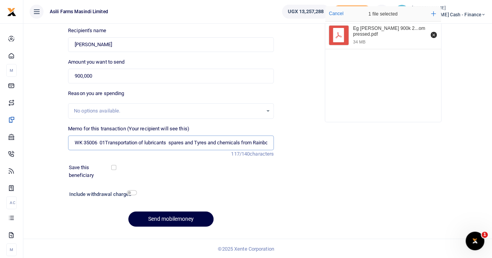
click at [267, 142] on input "WK 35006 01Transportation of lubricants spares and Tyres and chemicals from Rai…" at bounding box center [171, 143] width 206 height 15
click at [266, 141] on input "WK 35006 01Transportation of lubricants spares and Tyres and chemicals from Rai…" at bounding box center [171, 143] width 206 height 15
click at [265, 141] on input "WK 35006 01Transportation of lubricants spares and Tyres and chemicals from Rai…" at bounding box center [171, 143] width 206 height 15
click at [267, 142] on input "WK 35006 01Transportation of lubricants spares and Tyres and chemicals from Rai…" at bounding box center [171, 143] width 206 height 15
click at [75, 144] on input "WK 35006 01Transportation of lubricants spares and Tyres and chemicals from Rai…" at bounding box center [171, 143] width 206 height 15
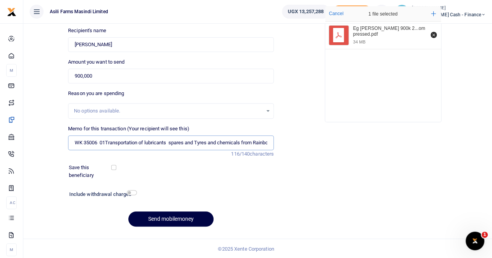
click at [267, 142] on input "WK 35006 01Transportation of lubricants spares and Tyres and chemicals from Rai…" at bounding box center [171, 143] width 206 height 15
click at [266, 141] on input "WK 35006 01Transportation of lubricants spares and Tyres and chemicals from Rai…" at bounding box center [171, 143] width 206 height 15
click at [267, 143] on input "WK 35006 01Transportation of lubricants spares and Tyres and chemicals from Rai…" at bounding box center [171, 143] width 206 height 15
click at [269, 142] on input "WK 35006 01Transportation of lubricants spares and Tyres and chemicals from Rai…" at bounding box center [171, 143] width 206 height 15
type input "WK 35006 01Transportation of lubricants spares and Tyres and chemicals from Rai…"
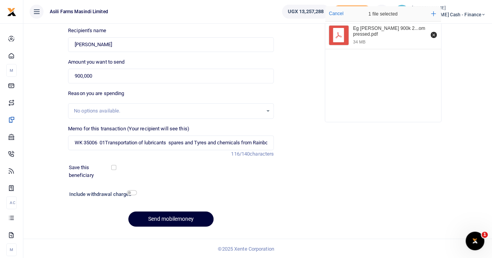
click at [156, 220] on button "Send mobilemoney" at bounding box center [170, 219] width 85 height 15
click at [158, 222] on button "Send mobilemoney" at bounding box center [170, 219] width 85 height 15
click at [155, 218] on button "Send mobilemoney" at bounding box center [170, 219] width 85 height 15
